Goal: Task Accomplishment & Management: Use online tool/utility

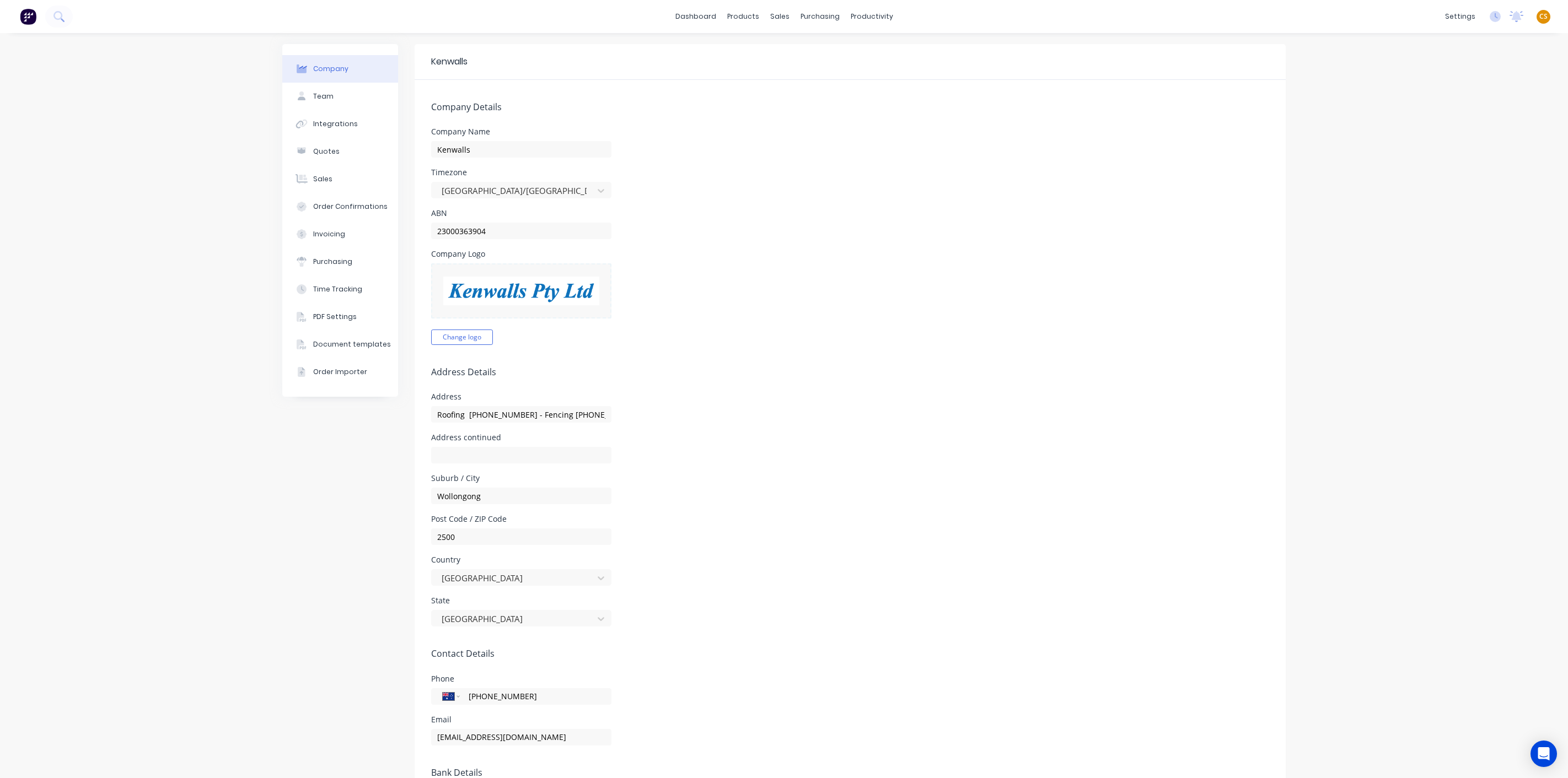
select select "AU"
click at [1539, 17] on span "CS" at bounding box center [1543, 17] width 8 height 10
click at [1448, 135] on div "Sign out" at bounding box center [1449, 138] width 30 height 10
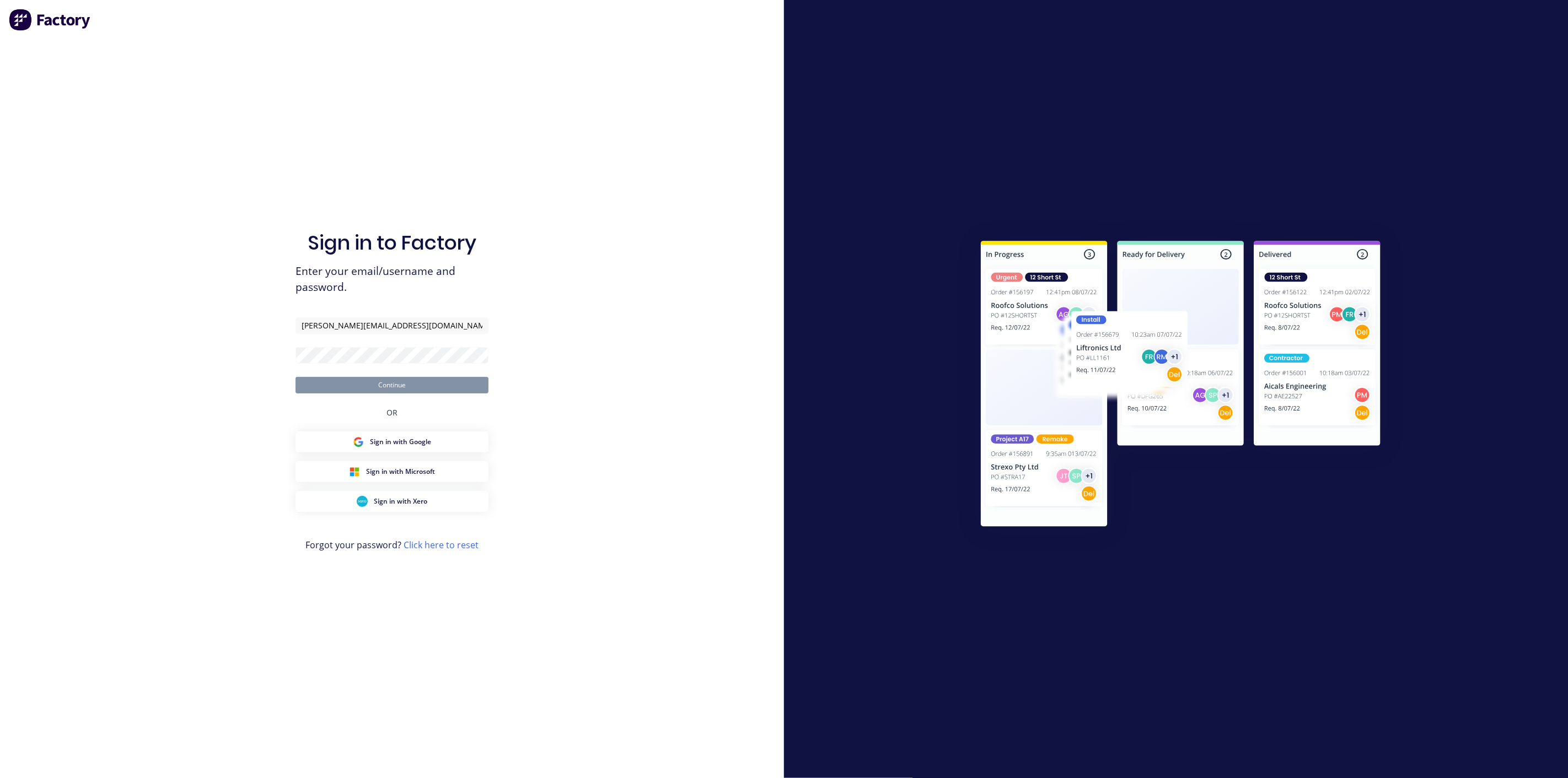
type input "[PERSON_NAME][EMAIL_ADDRESS][DOMAIN_NAME]"
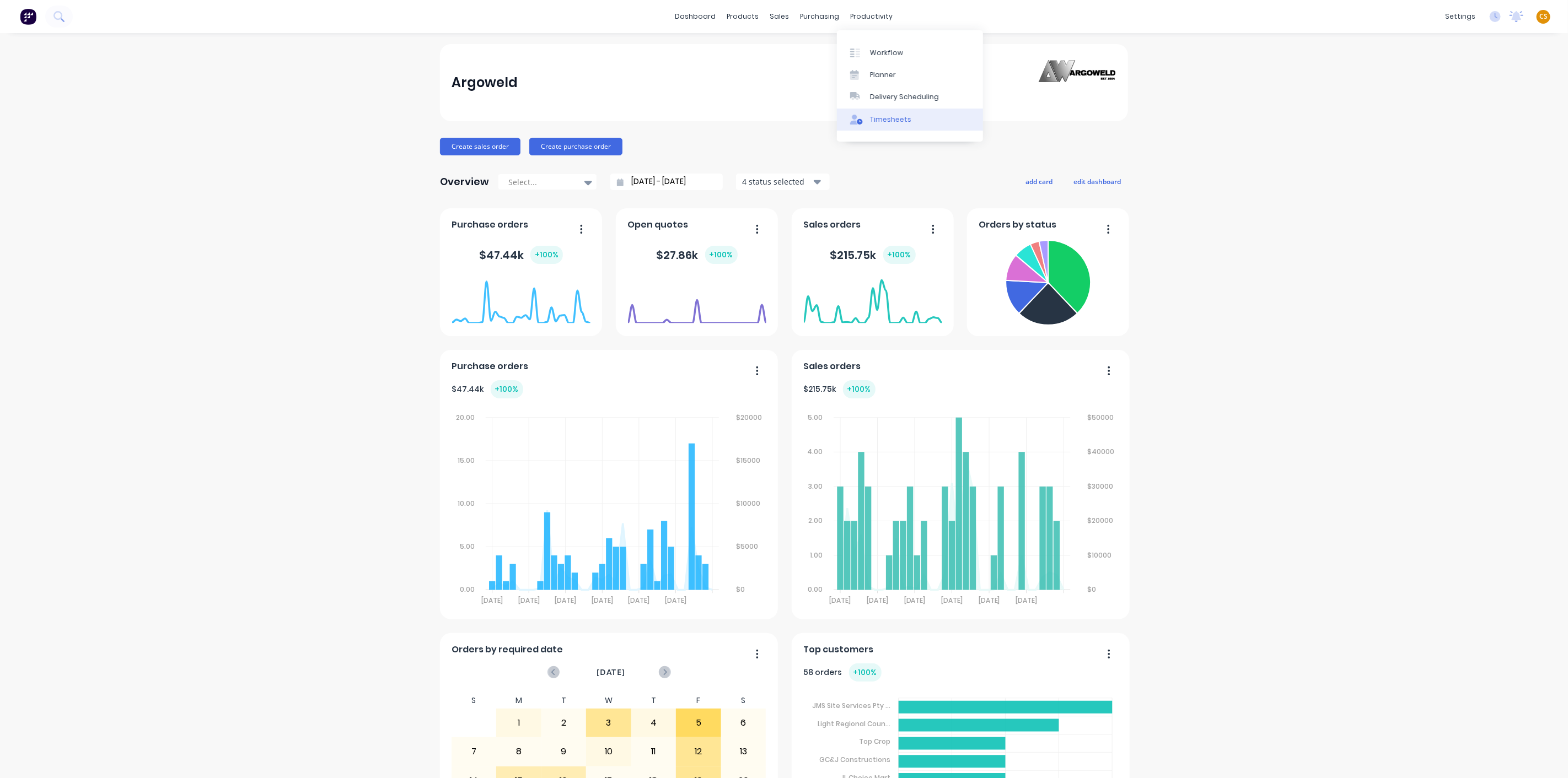
click at [881, 119] on div "Timesheets" at bounding box center [890, 120] width 41 height 10
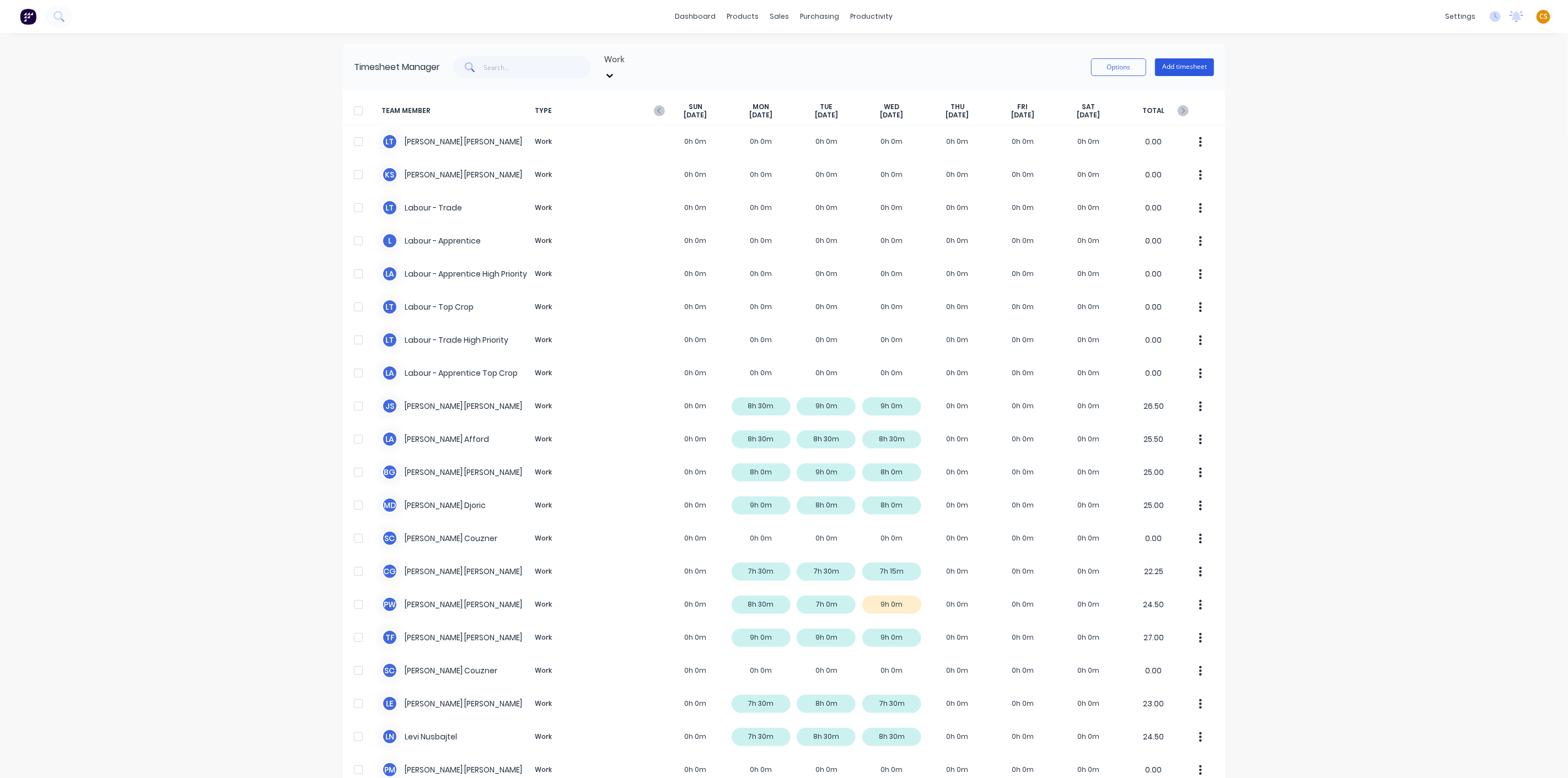
click at [1177, 60] on button "Add timesheet" at bounding box center [1184, 67] width 59 height 17
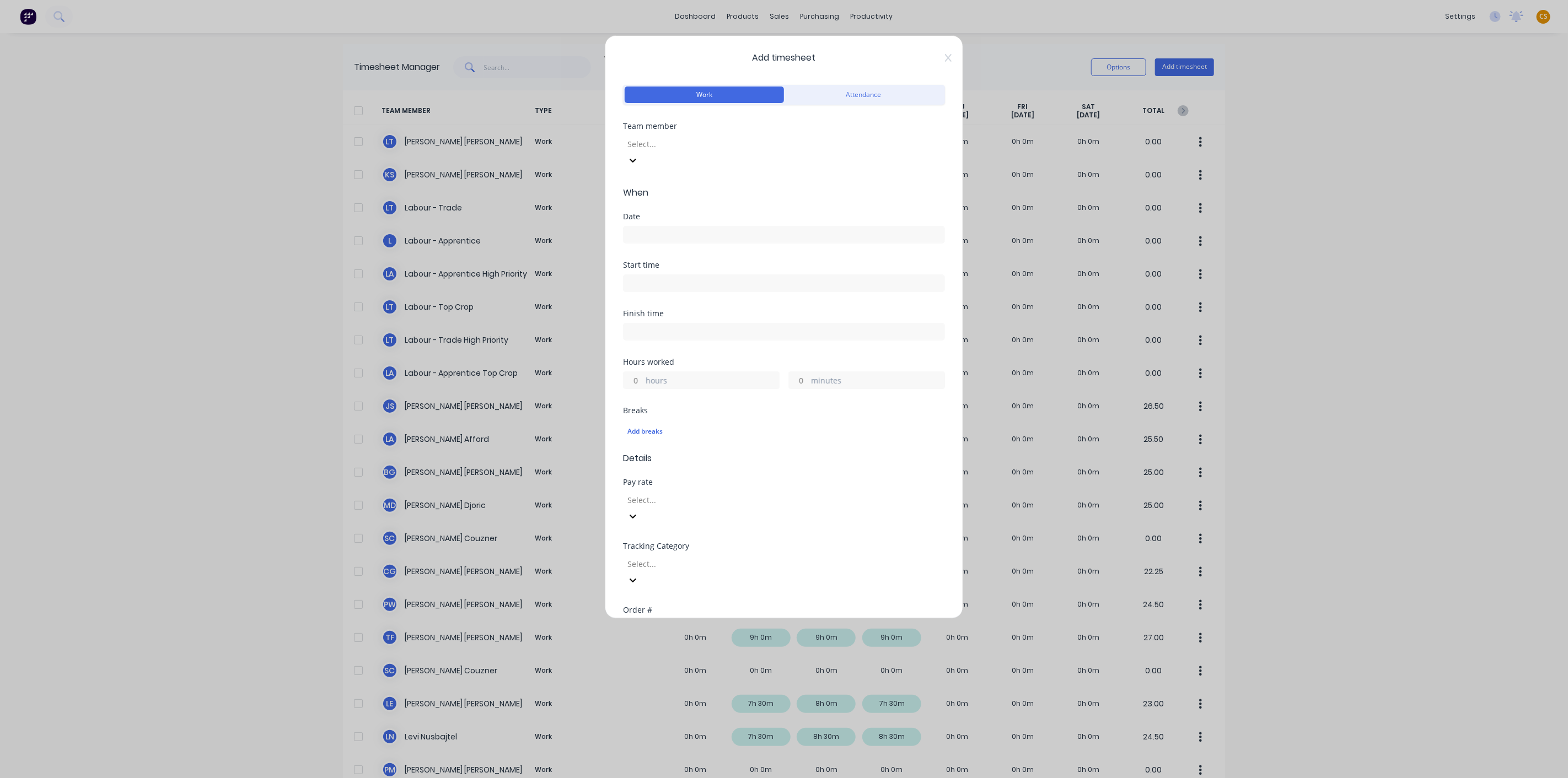
click at [691, 147] on div at bounding box center [705, 144] width 159 height 14
click at [674, 493] on div at bounding box center [705, 500] width 159 height 14
click at [658, 557] on div at bounding box center [705, 564] width 159 height 14
click at [612, 540] on div "Add timesheet Work Attendance Team member Clayton Gilbert When Date Start time …" at bounding box center [784, 327] width 359 height 584
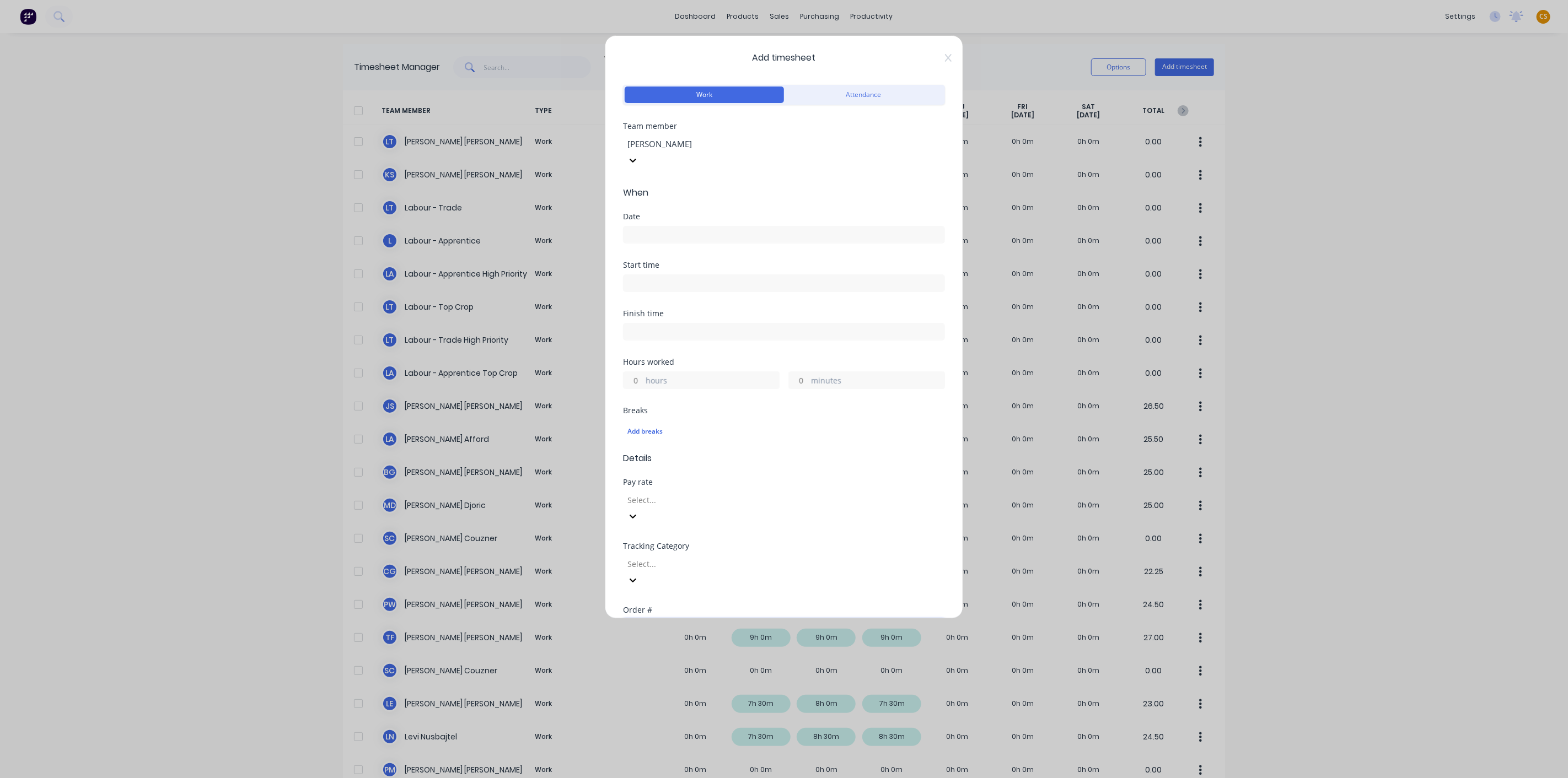
click at [662, 619] on input "text" at bounding box center [784, 627] width 322 height 17
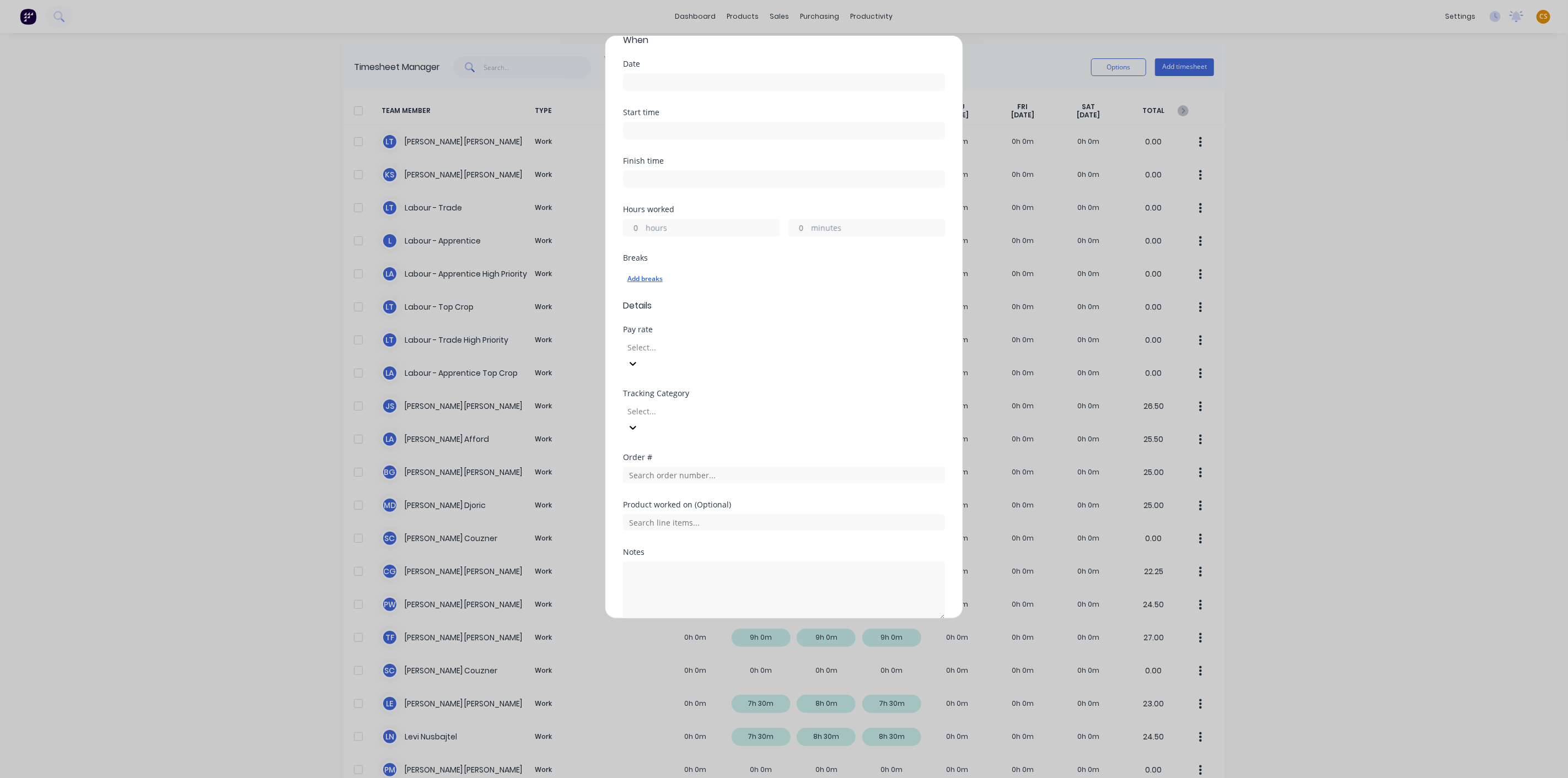
click at [644, 272] on div "Add breaks" at bounding box center [784, 279] width 313 height 15
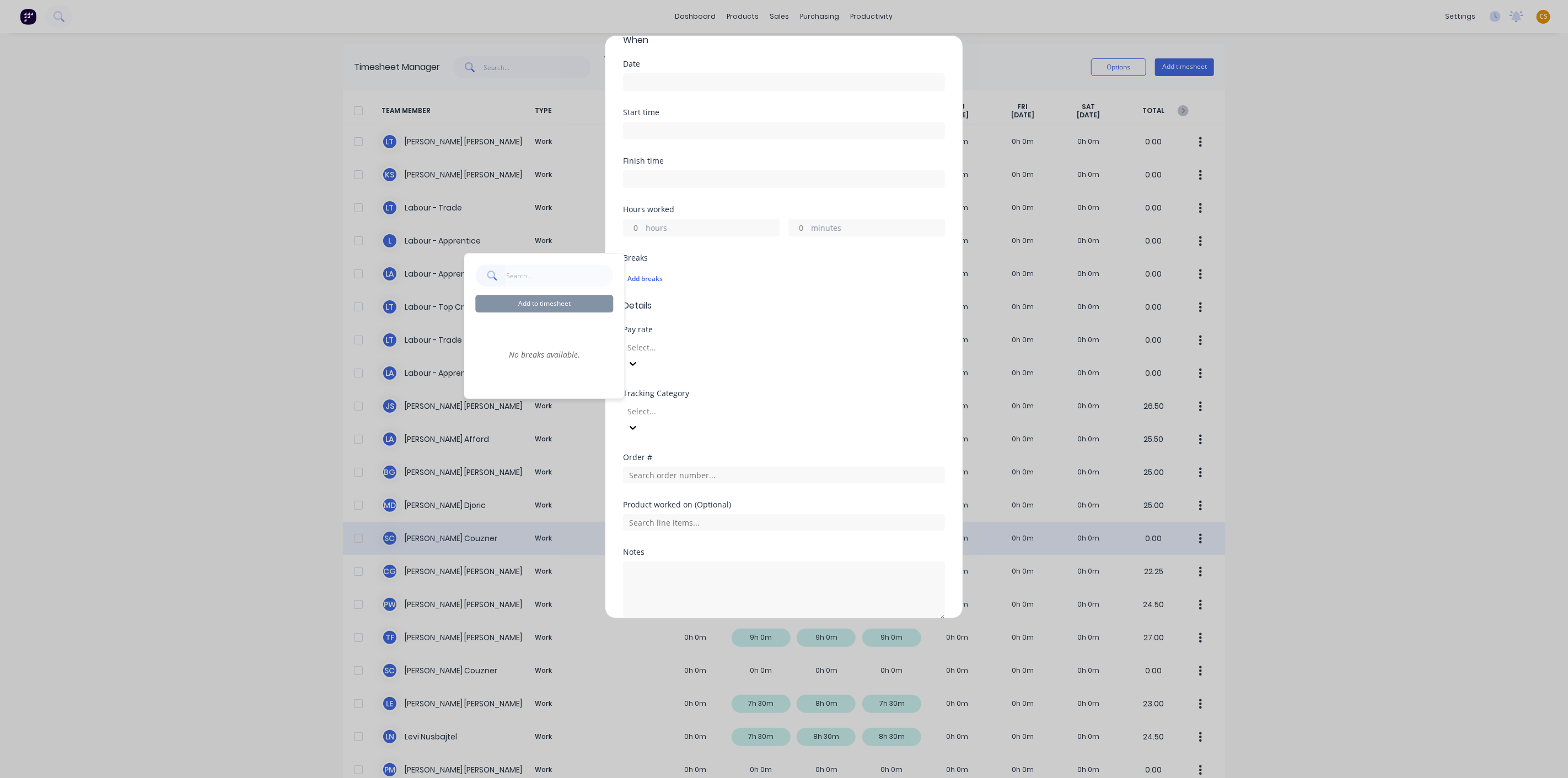
drag, startPoint x: 826, startPoint y: 591, endPoint x: 894, endPoint y: 534, distance: 88.7
click at [827, 638] on button "Cancel" at bounding box center [835, 646] width 44 height 17
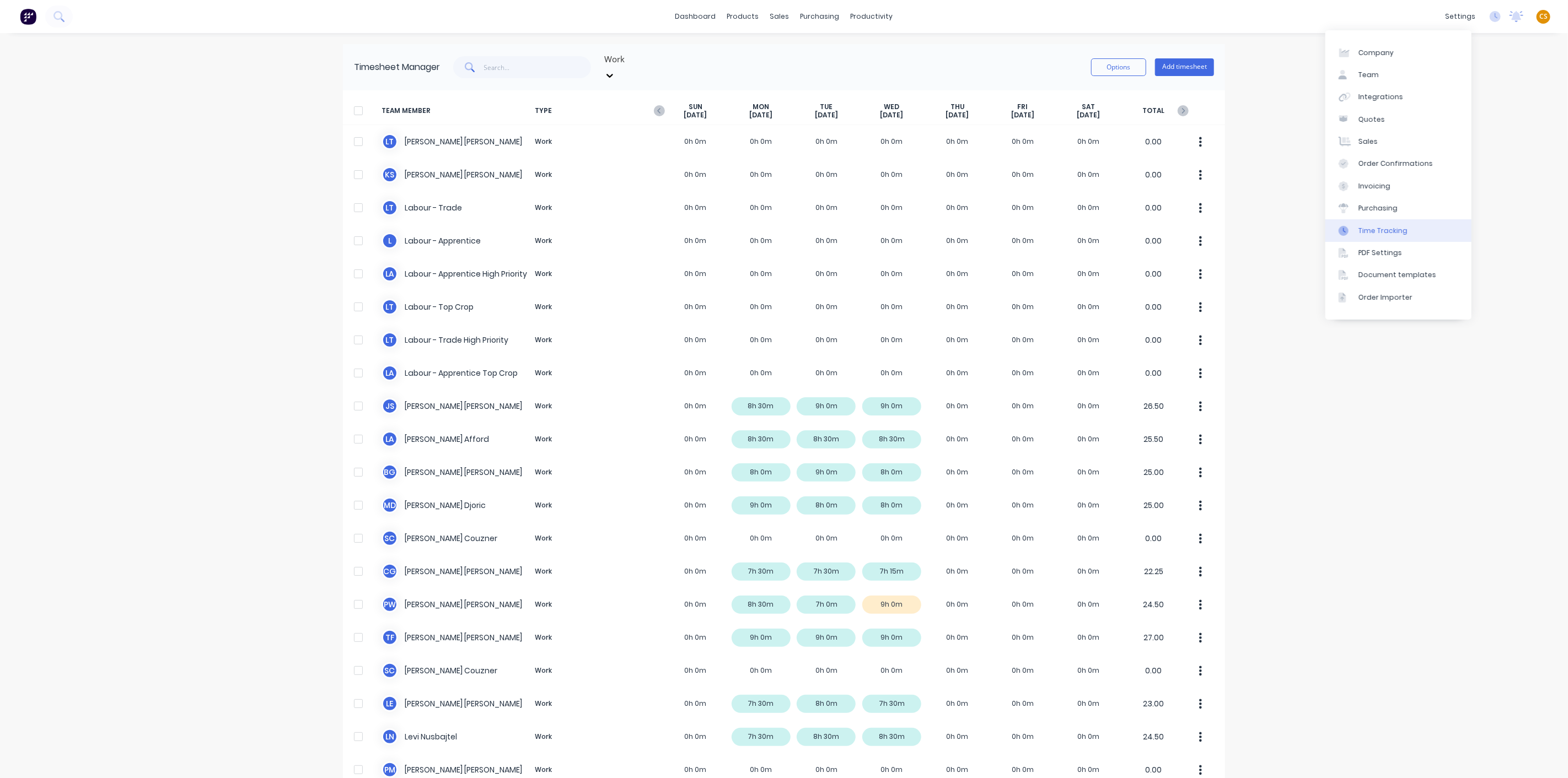
drag, startPoint x: 1386, startPoint y: 231, endPoint x: 1380, endPoint y: 235, distance: 7.2
click at [1386, 231] on div "Time Tracking" at bounding box center [1383, 231] width 49 height 10
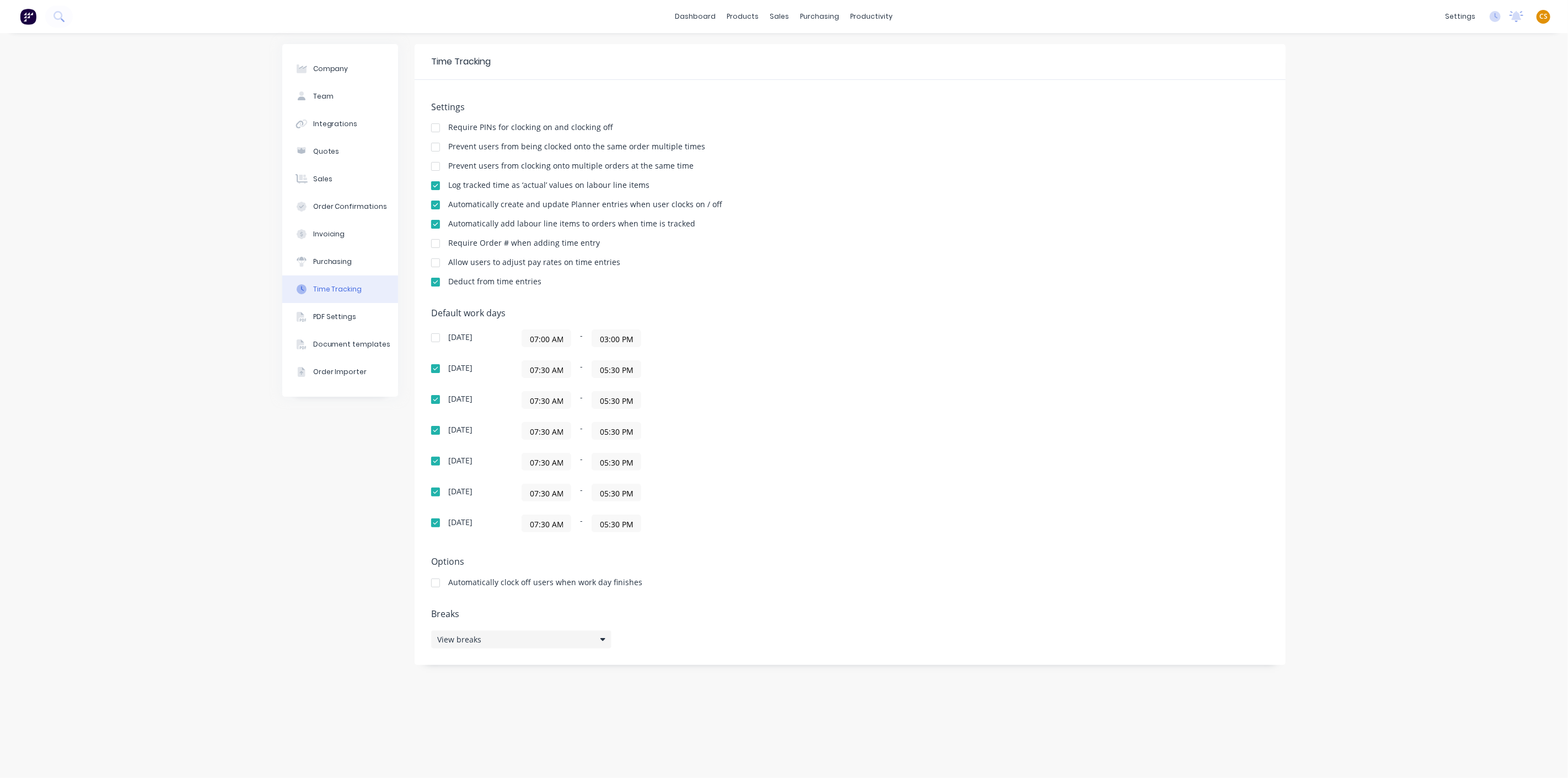
click at [495, 634] on div "View breaks" at bounding box center [521, 639] width 180 height 18
